Goal: Check status: Check status

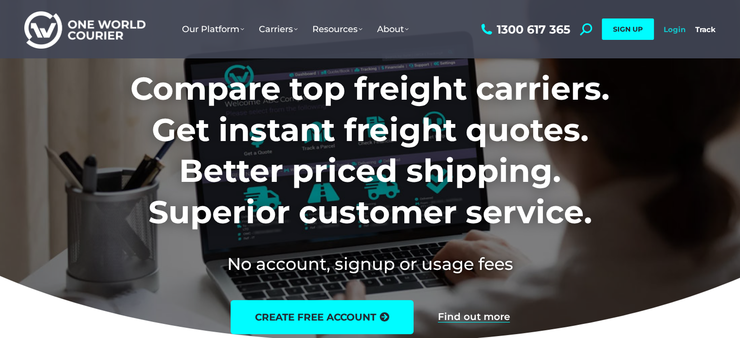
click at [665, 33] on link "Login" at bounding box center [675, 29] width 22 height 9
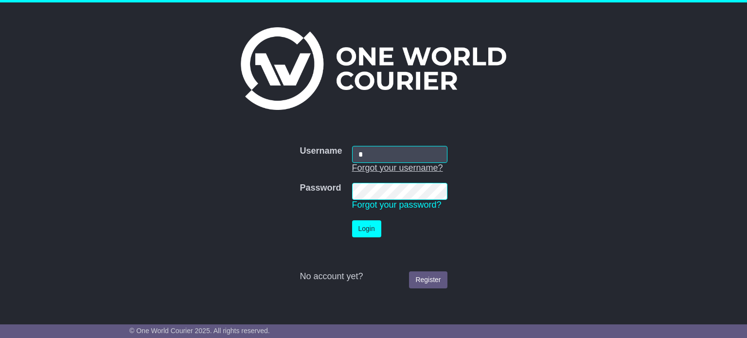
type input "**********"
click at [352, 220] on button "Login" at bounding box center [366, 228] width 29 height 17
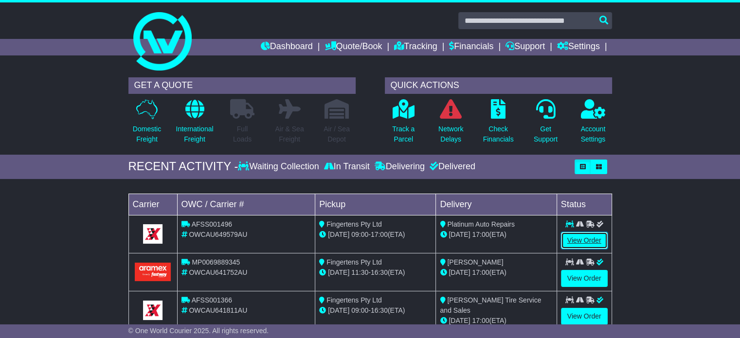
click at [587, 243] on link "View Order" at bounding box center [584, 240] width 47 height 17
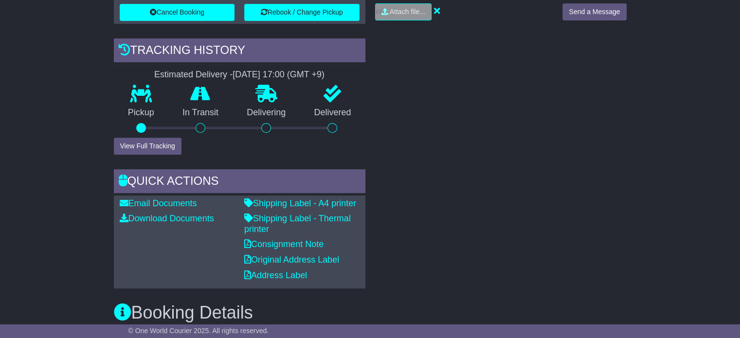
scroll to position [486, 0]
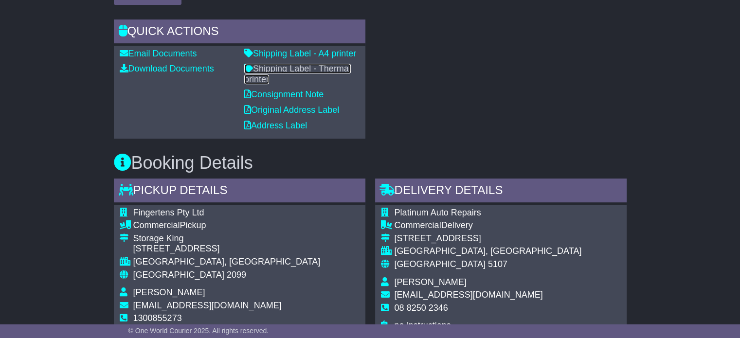
click at [289, 72] on link "Shipping Label - Thermal printer" at bounding box center [297, 74] width 107 height 20
drag, startPoint x: 301, startPoint y: 93, endPoint x: 305, endPoint y: 92, distance: 4.9
click at [301, 93] on link "Consignment Note" at bounding box center [283, 95] width 79 height 10
